Goal: Task Accomplishment & Management: Use online tool/utility

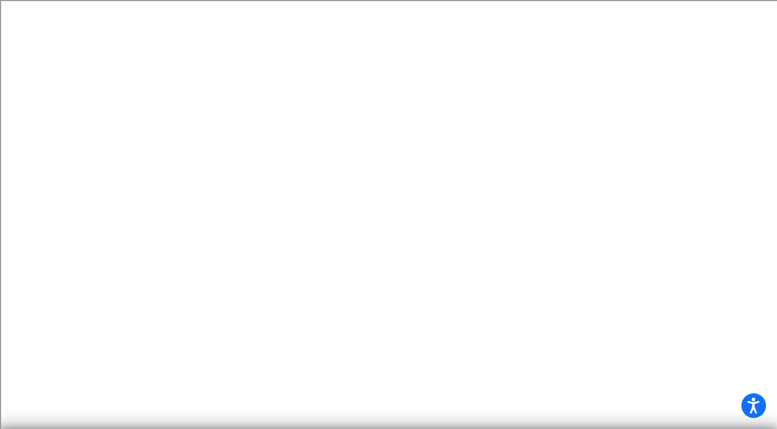
click at [424, 88] on mat-sidenav-content at bounding box center [388, 214] width 777 height 429
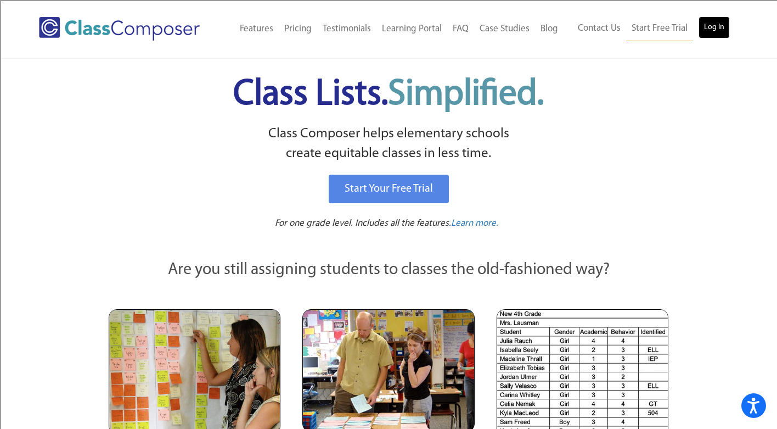
click at [714, 27] on link "Log In" at bounding box center [714, 27] width 31 height 22
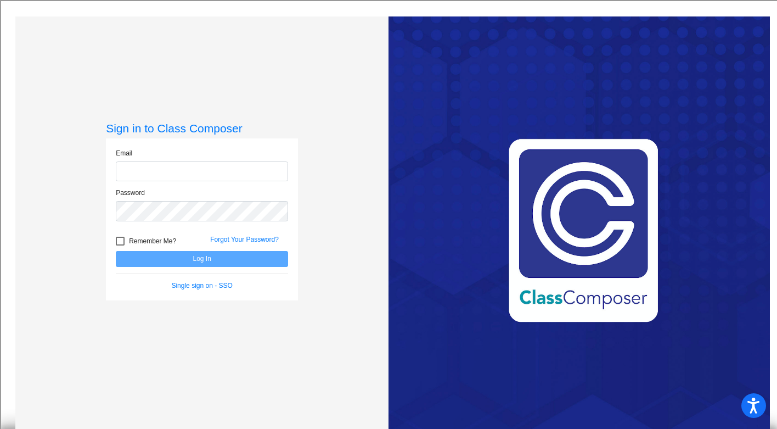
type input "[EMAIL_ADDRESS][DOMAIN_NAME]"
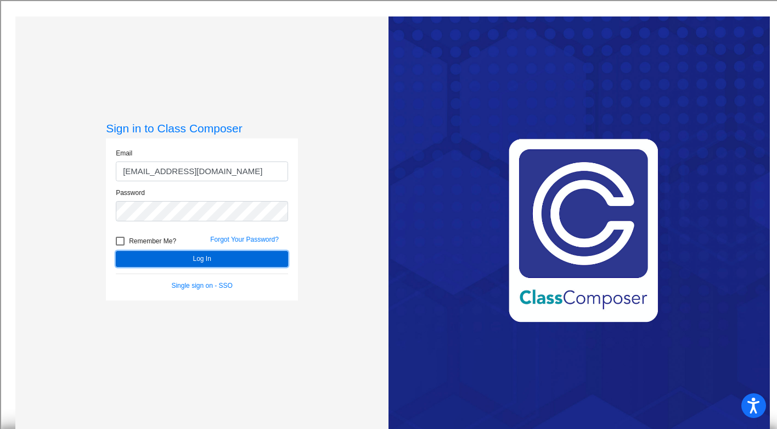
click at [139, 256] on button "Log In" at bounding box center [202, 259] width 172 height 16
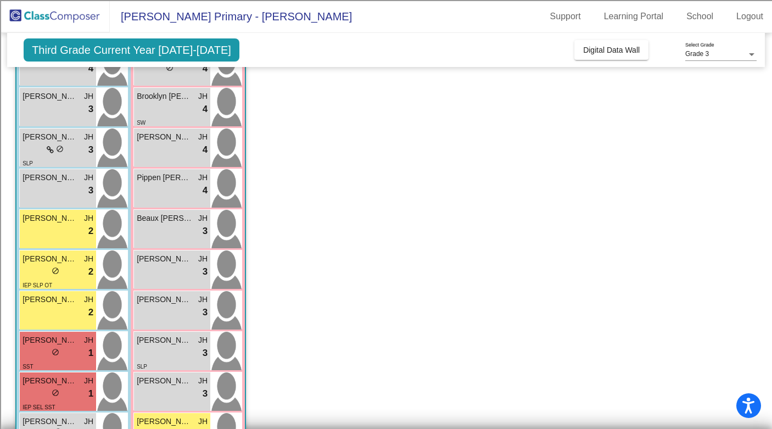
scroll to position [135, 0]
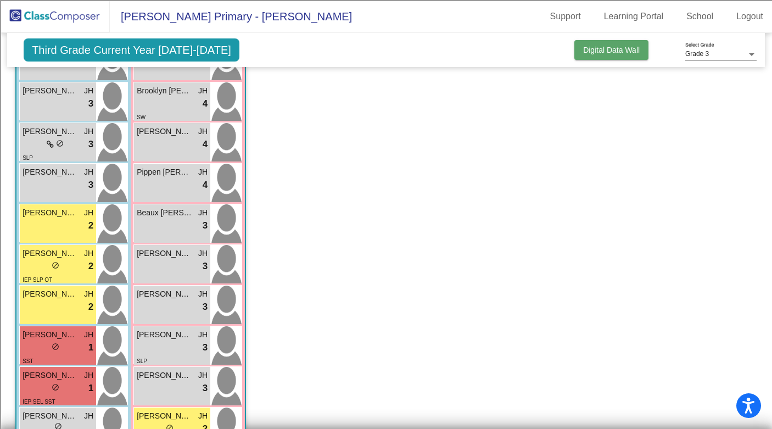
click at [593, 54] on button "Digital Data Wall" at bounding box center [611, 50] width 74 height 20
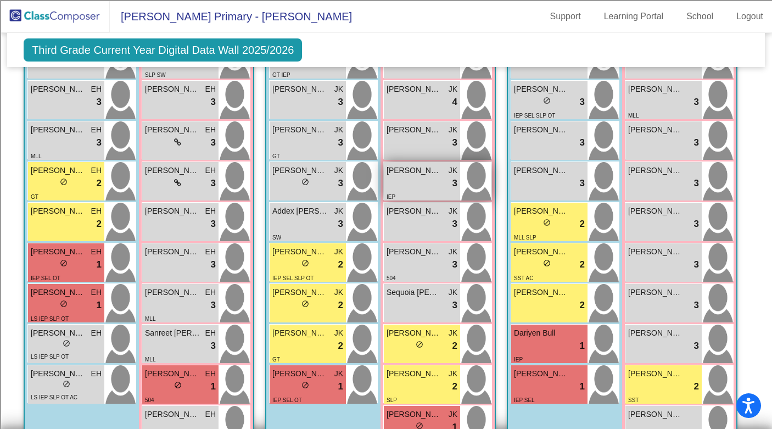
scroll to position [939, 0]
